Goal: Task Accomplishment & Management: Manage account settings

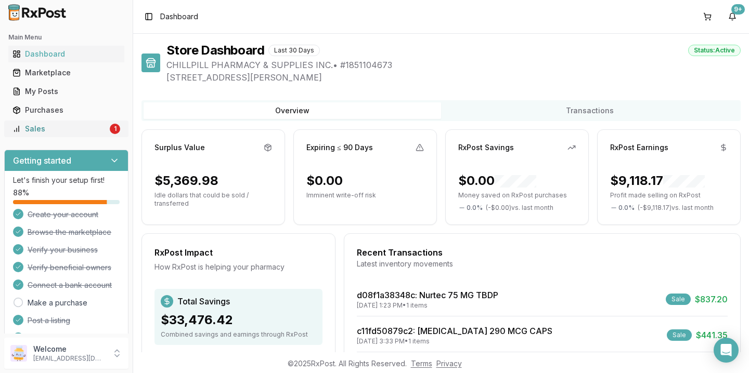
click at [77, 128] on div "Sales" at bounding box center [59, 129] width 95 height 10
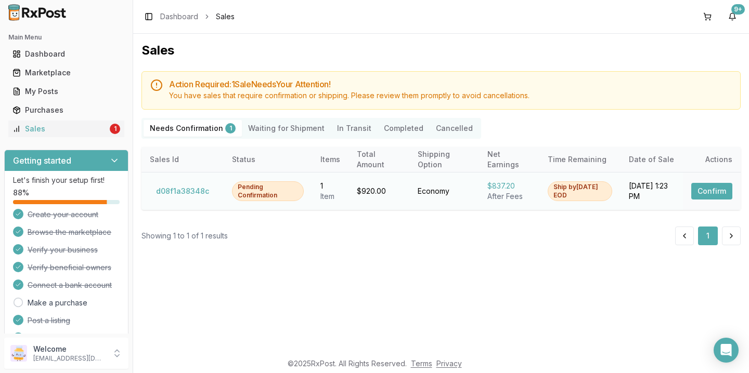
click at [710, 194] on button "Confirm" at bounding box center [711, 191] width 41 height 17
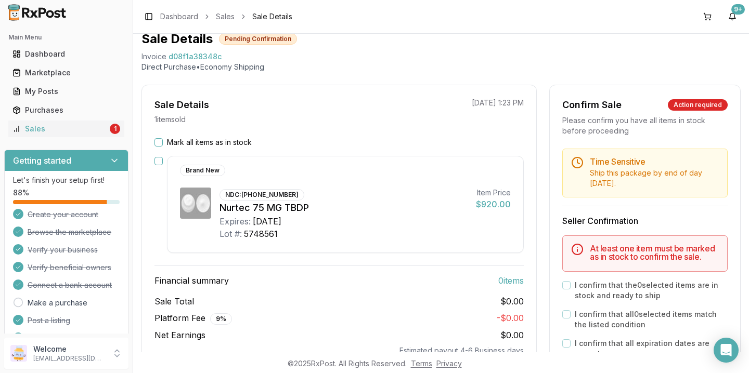
scroll to position [48, 0]
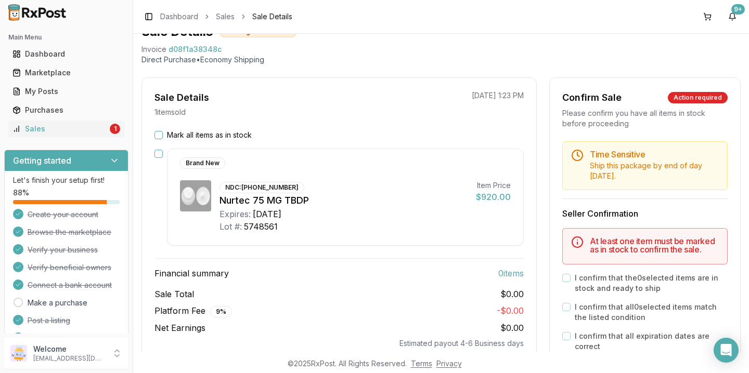
click at [153, 136] on div "Mark all items as in stock Brand New NDC: [PHONE_NUMBER] Nurtec 75 MG TBDP Expi…" at bounding box center [339, 239] width 394 height 219
click at [159, 154] on button "button" at bounding box center [158, 154] width 8 height 8
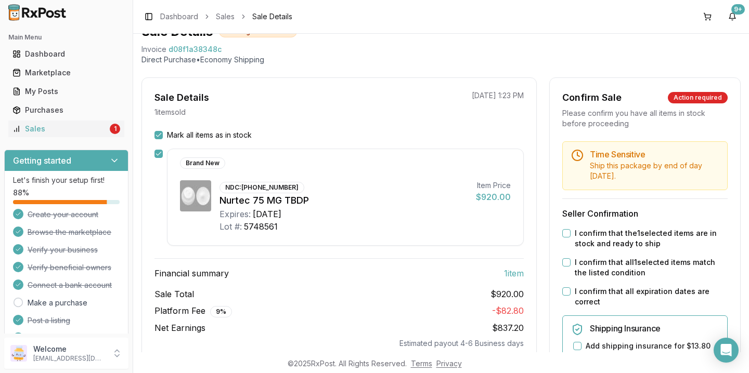
click at [563, 238] on div "I confirm that the 1 selected items are in stock and ready to ship" at bounding box center [644, 238] width 165 height 21
click at [562, 233] on button "I confirm that the 1 selected items are in stock and ready to ship" at bounding box center [566, 233] width 8 height 8
click at [562, 265] on button "I confirm that all 1 selected items match the listed condition" at bounding box center [566, 263] width 8 height 8
click at [564, 293] on button "I confirm that all expiration dates are correct" at bounding box center [566, 292] width 8 height 8
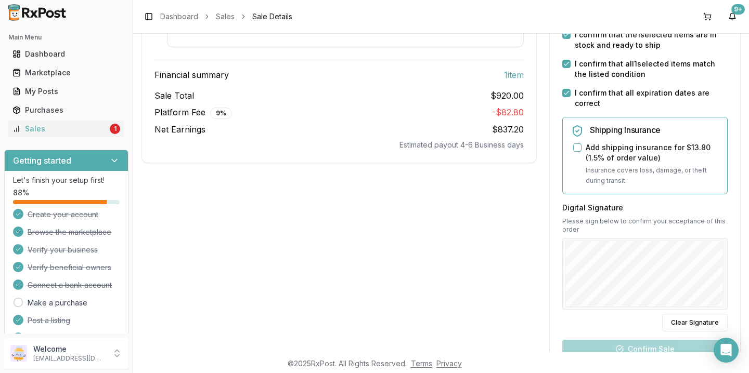
scroll to position [259, 0]
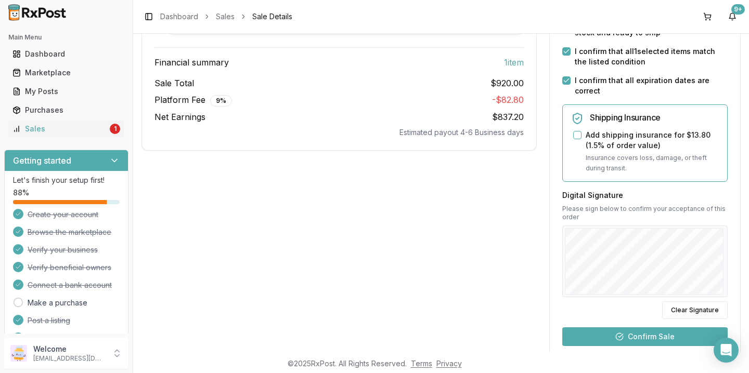
click at [630, 344] on button "Confirm Sale" at bounding box center [644, 337] width 165 height 19
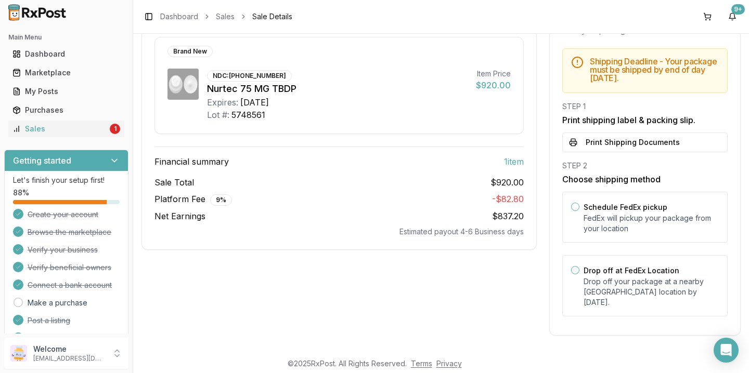
scroll to position [131, 0]
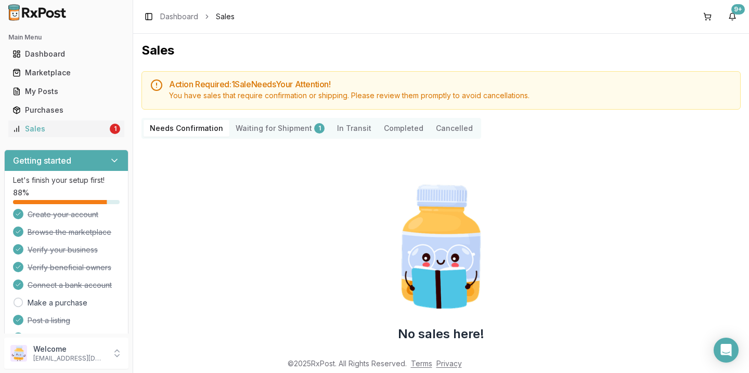
click at [239, 126] on Shipment "Waiting for Shipment 1" at bounding box center [279, 128] width 101 height 17
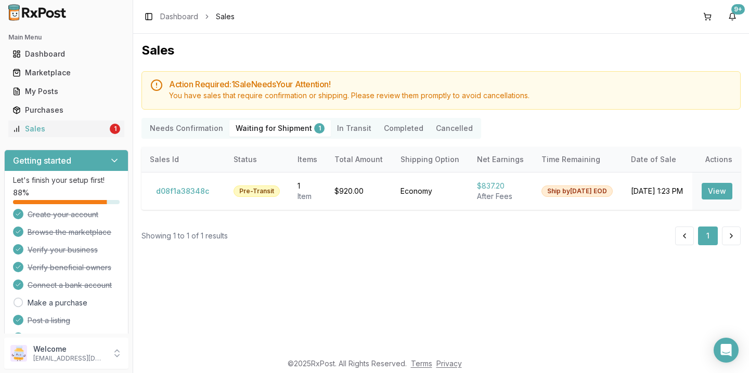
click at [440, 127] on button "Cancelled" at bounding box center [454, 128] width 49 height 17
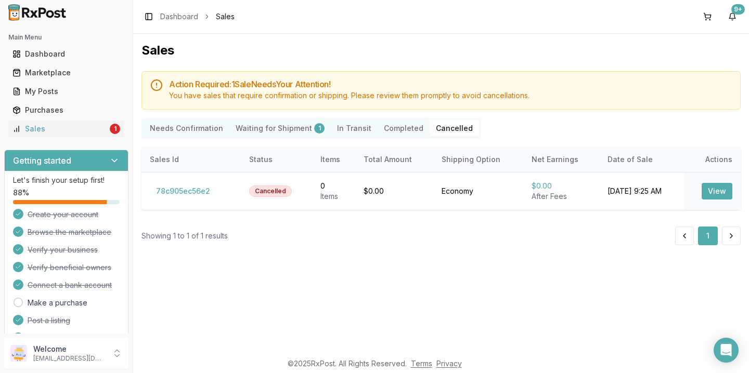
click at [440, 126] on button "Cancelled" at bounding box center [454, 128] width 49 height 17
click at [397, 128] on button "Completed" at bounding box center [404, 128] width 52 height 17
